Goal: Task Accomplishment & Management: Manage account settings

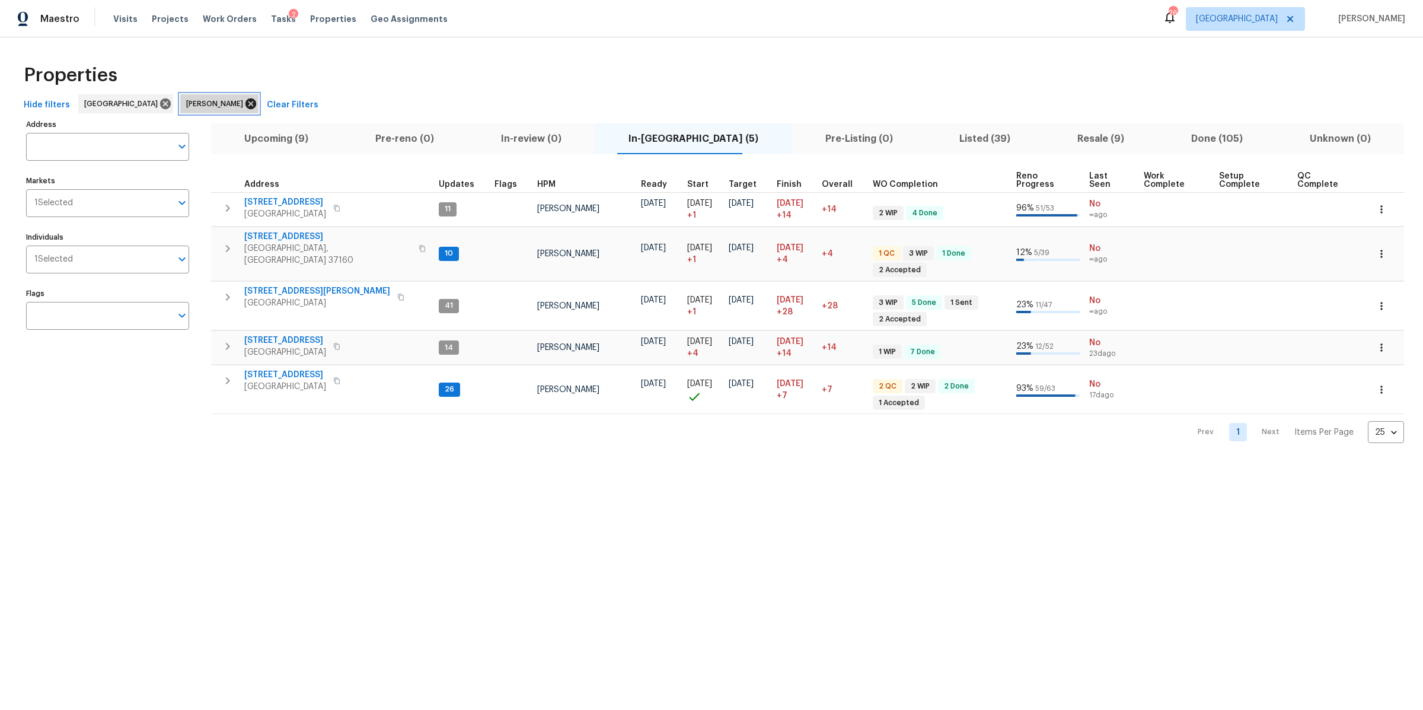
click at [245, 103] on icon at bounding box center [250, 103] width 11 height 11
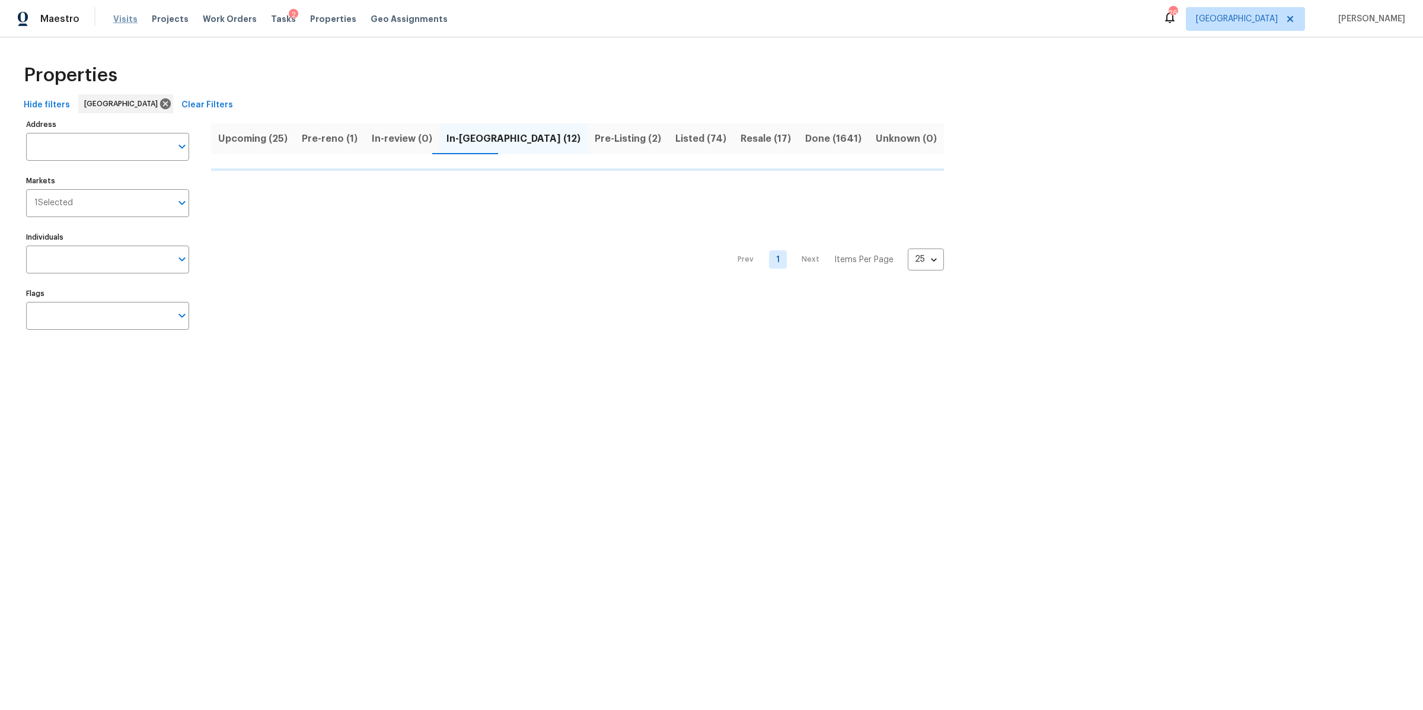
click at [116, 21] on span "Visits" at bounding box center [125, 19] width 24 height 12
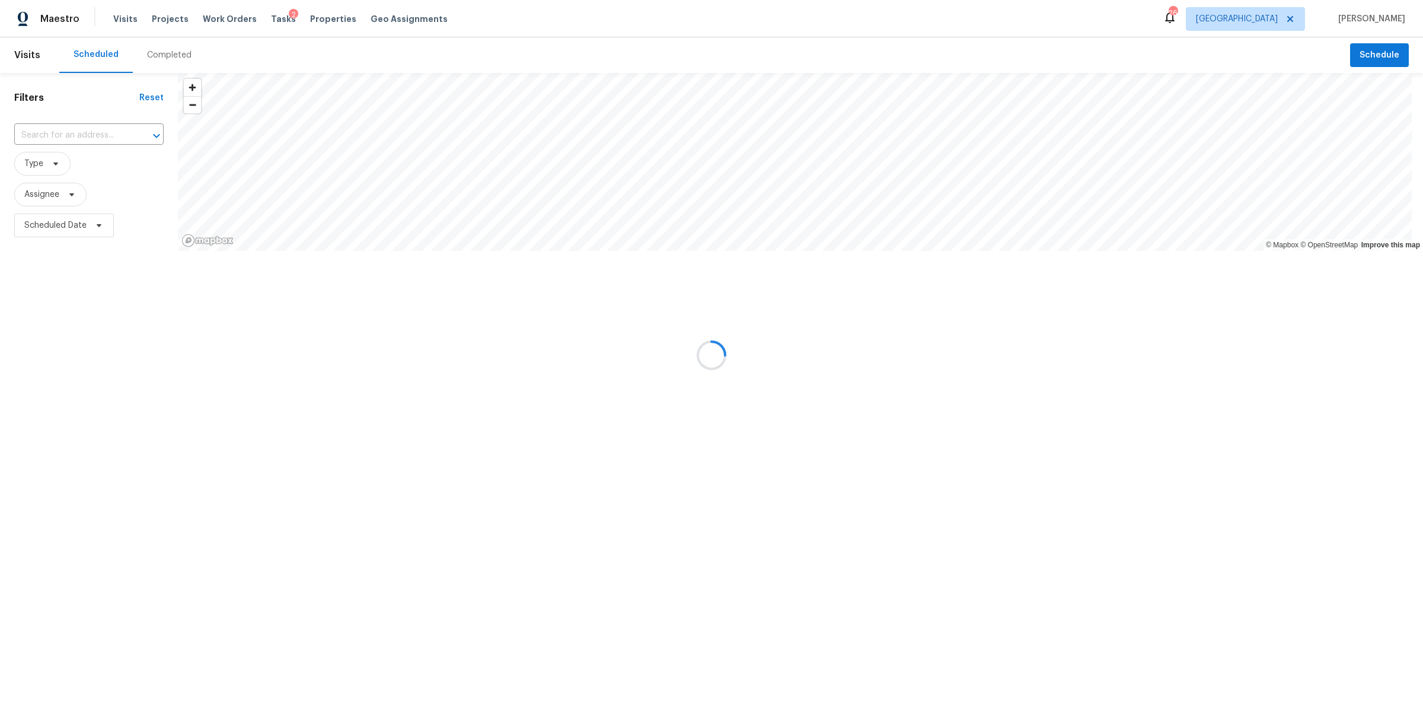
click at [91, 133] on div at bounding box center [711, 355] width 1423 height 710
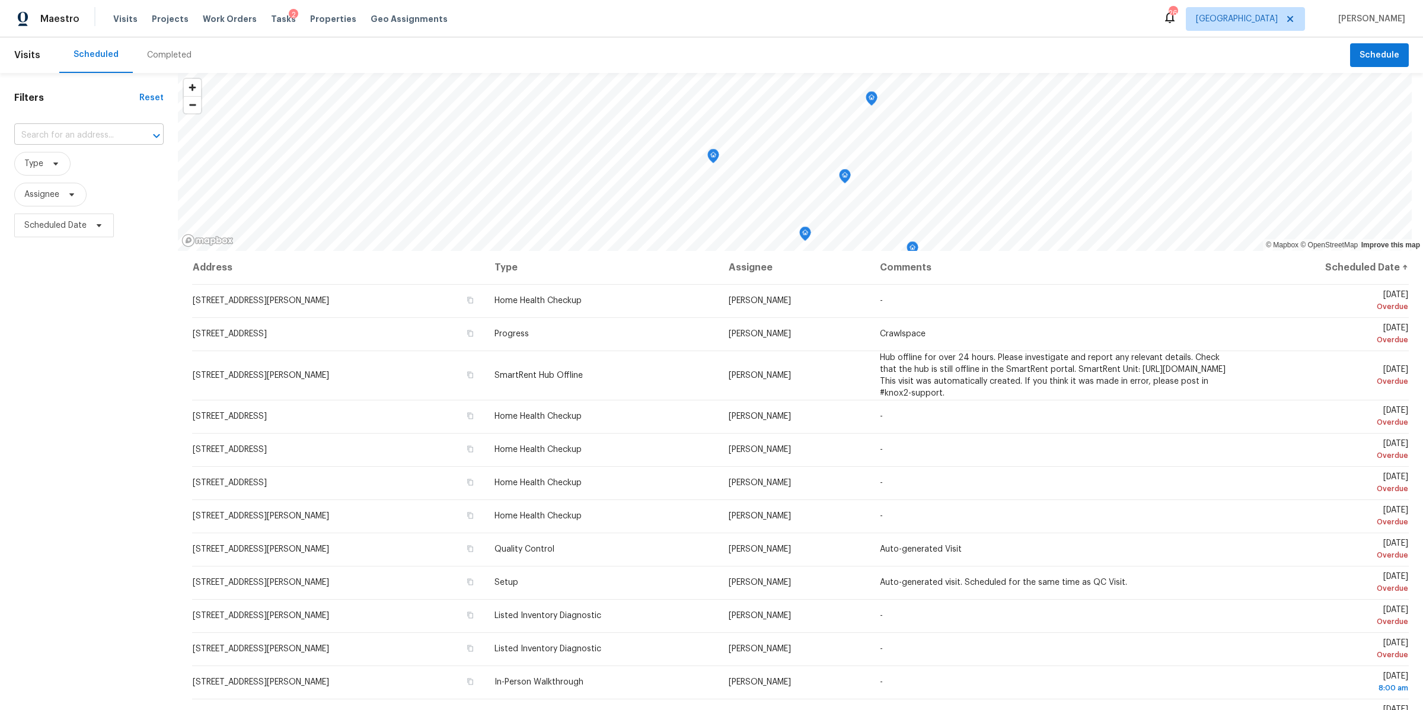
click at [88, 133] on input "text" at bounding box center [72, 135] width 116 height 18
type input "8007"
click at [66, 194] on li "[STREET_ADDRESS][PERSON_NAME]" at bounding box center [88, 187] width 149 height 32
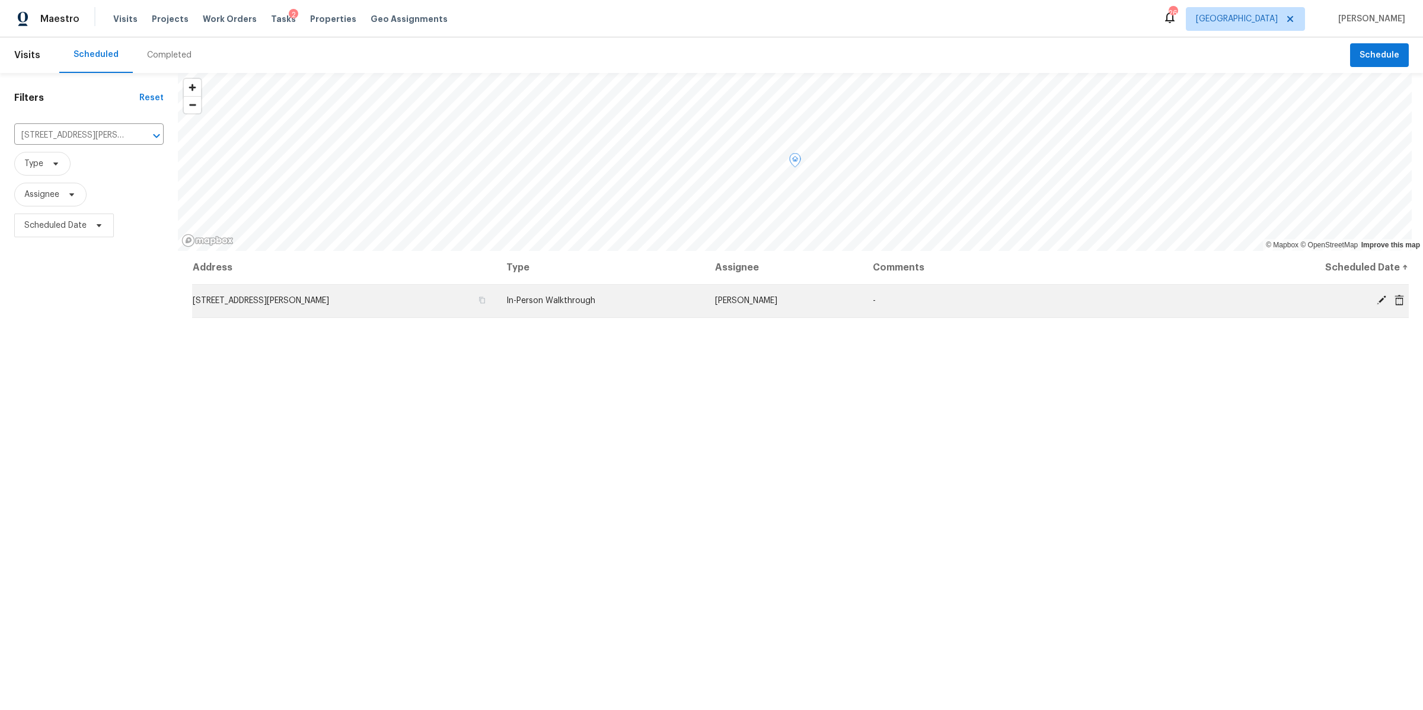
click at [1376, 302] on icon at bounding box center [1381, 300] width 11 height 11
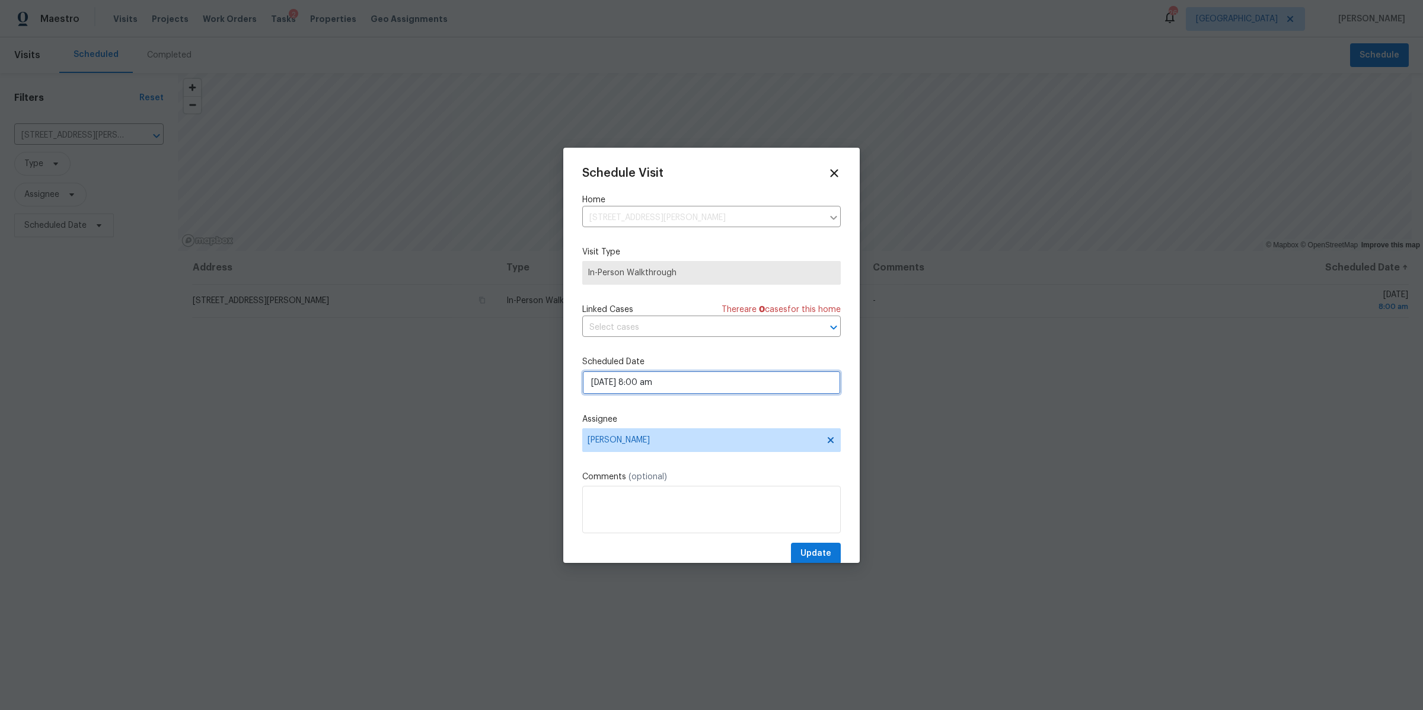
click at [606, 381] on input "[DATE] 8:00 am" at bounding box center [711, 383] width 258 height 24
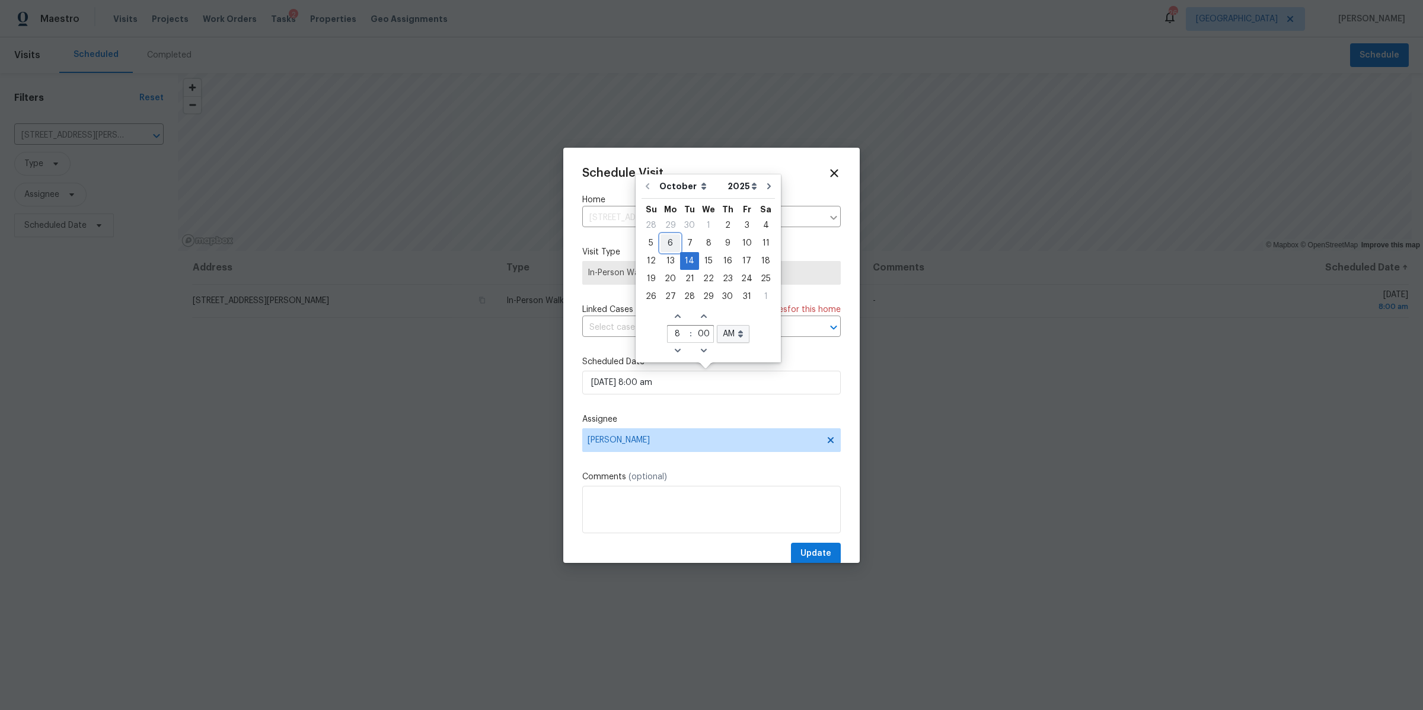
click at [668, 239] on div "6" at bounding box center [670, 243] width 20 height 17
type input "[DATE] 8:00 am"
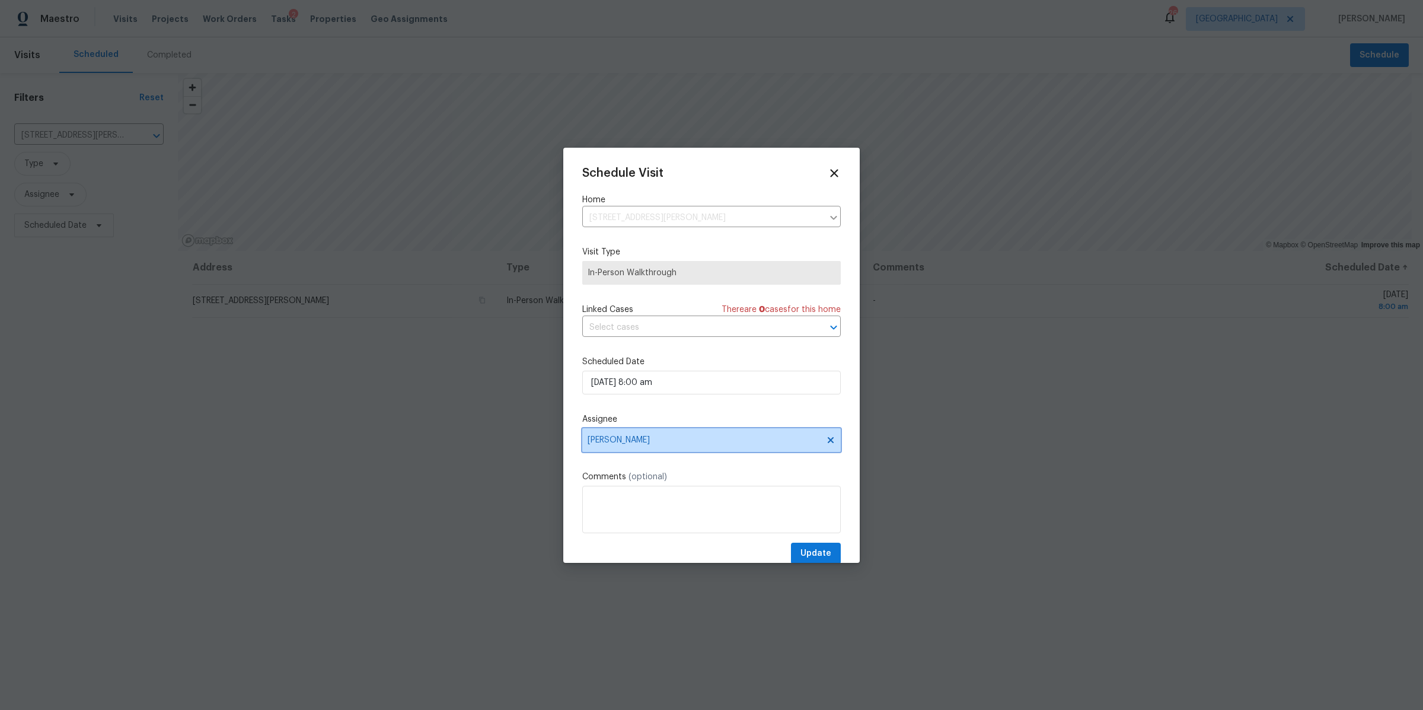
click at [732, 448] on span "[PERSON_NAME]" at bounding box center [711, 440] width 258 height 24
type input "cy"
click at [637, 503] on div "[PERSON_NAME]" at bounding box center [620, 505] width 62 height 12
click at [804, 545] on button "Update" at bounding box center [816, 553] width 50 height 22
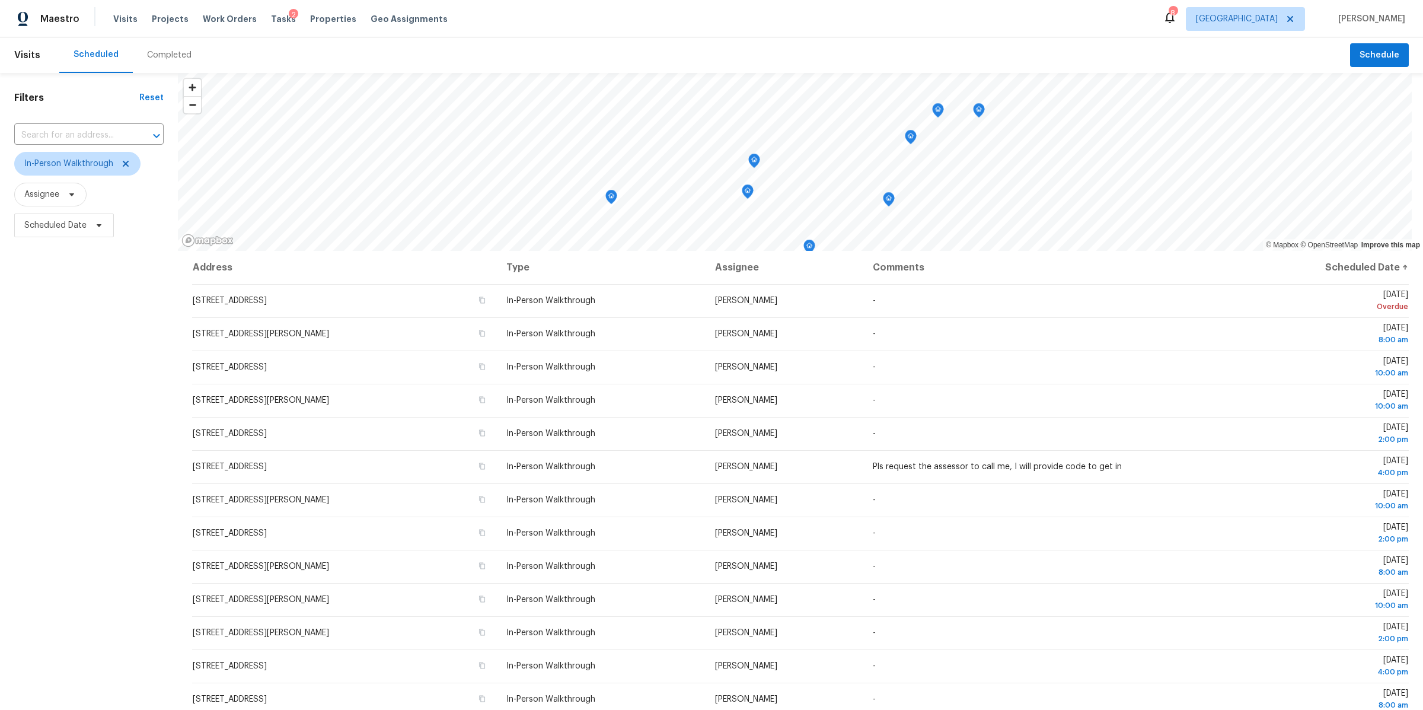
scroll to position [120, 0]
